Goal: Check status

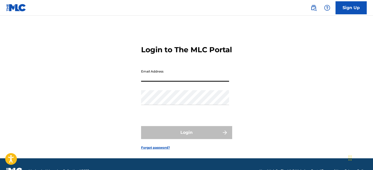
type input "[EMAIL_ADDRESS][DOMAIN_NAME]"
click at [186, 139] on button "Login" at bounding box center [186, 132] width 91 height 13
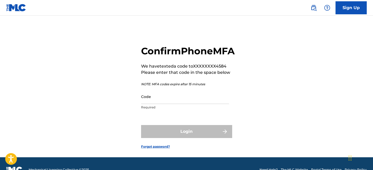
click at [177, 104] on input "Code" at bounding box center [185, 96] width 88 height 15
click at [158, 104] on input "Code" at bounding box center [185, 96] width 88 height 15
paste input "234207"
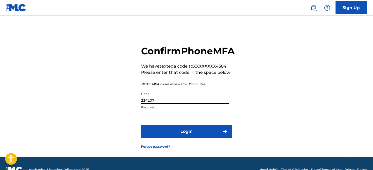
type input "234207"
click at [183, 138] on button "Login" at bounding box center [186, 131] width 91 height 13
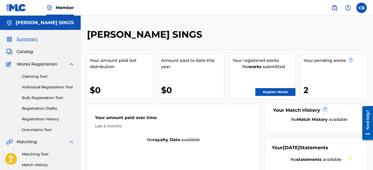
click at [50, 86] on link "Individual Registration Tool" at bounding box center [48, 87] width 53 height 5
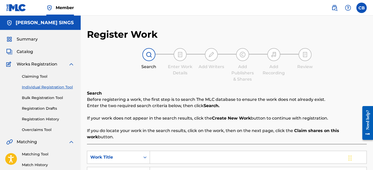
click at [52, 120] on link "Registration History" at bounding box center [48, 119] width 53 height 5
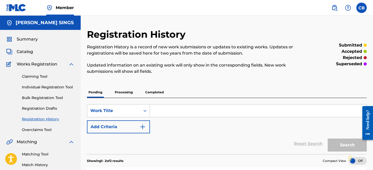
click at [136, 93] on div "Pending Processing Completed" at bounding box center [227, 92] width 280 height 11
click at [126, 93] on p "Processing" at bounding box center [123, 92] width 21 height 11
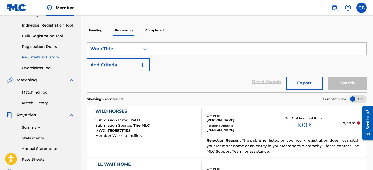
scroll to position [6, 0]
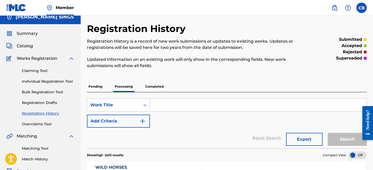
click at [153, 87] on p "Completed" at bounding box center [155, 86] width 22 height 11
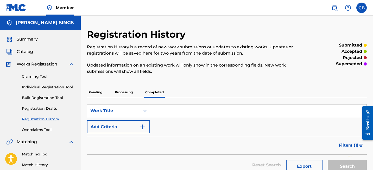
click at [157, 94] on p "Completed" at bounding box center [155, 92] width 22 height 11
click at [100, 92] on p "Pending" at bounding box center [95, 92] width 17 height 11
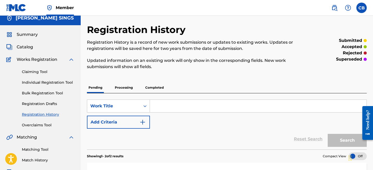
scroll to position [4, 0]
